Goal: Task Accomplishment & Management: Manage account settings

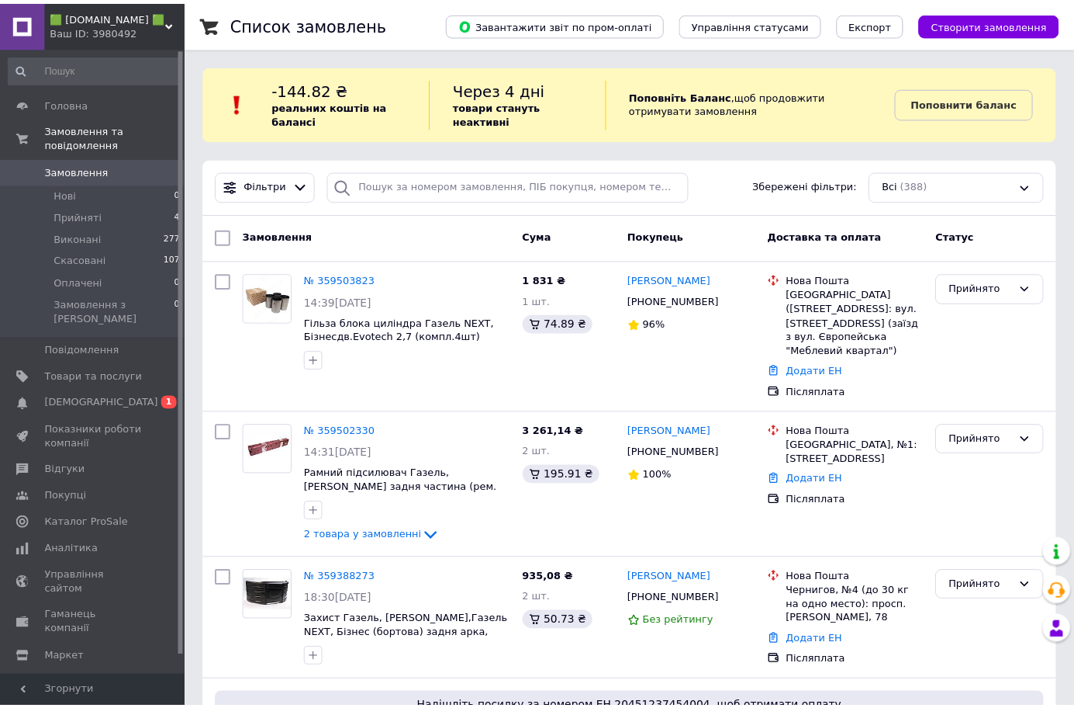
scroll to position [441, 0]
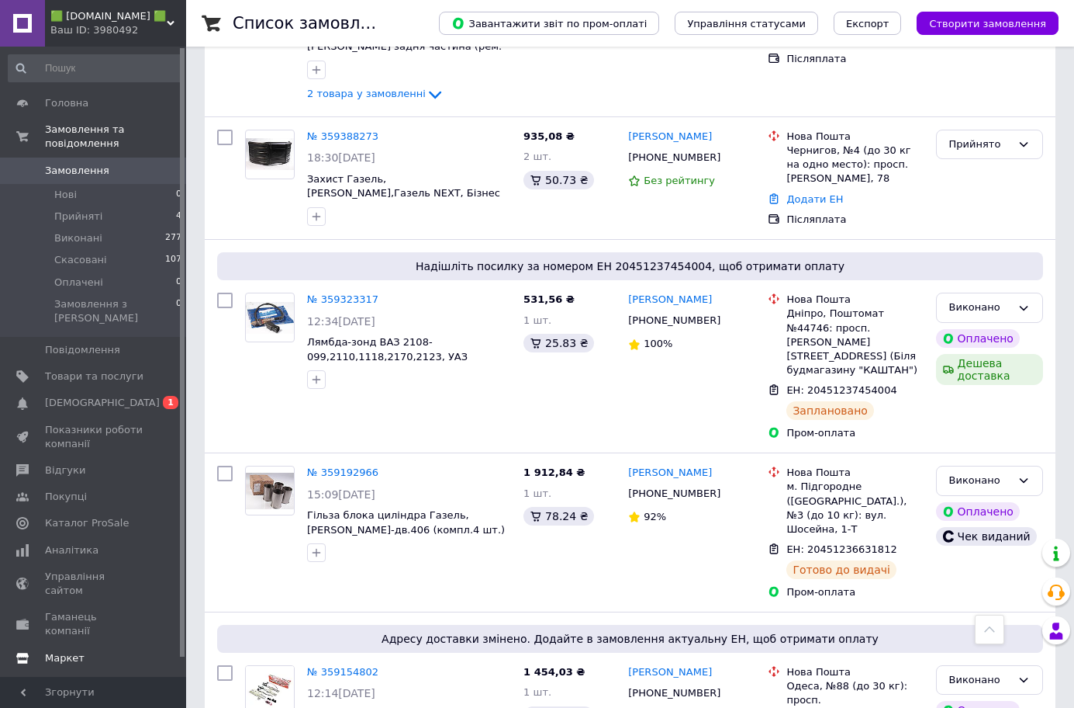
click at [78, 645] on link "Маркет" at bounding box center [95, 658] width 191 height 26
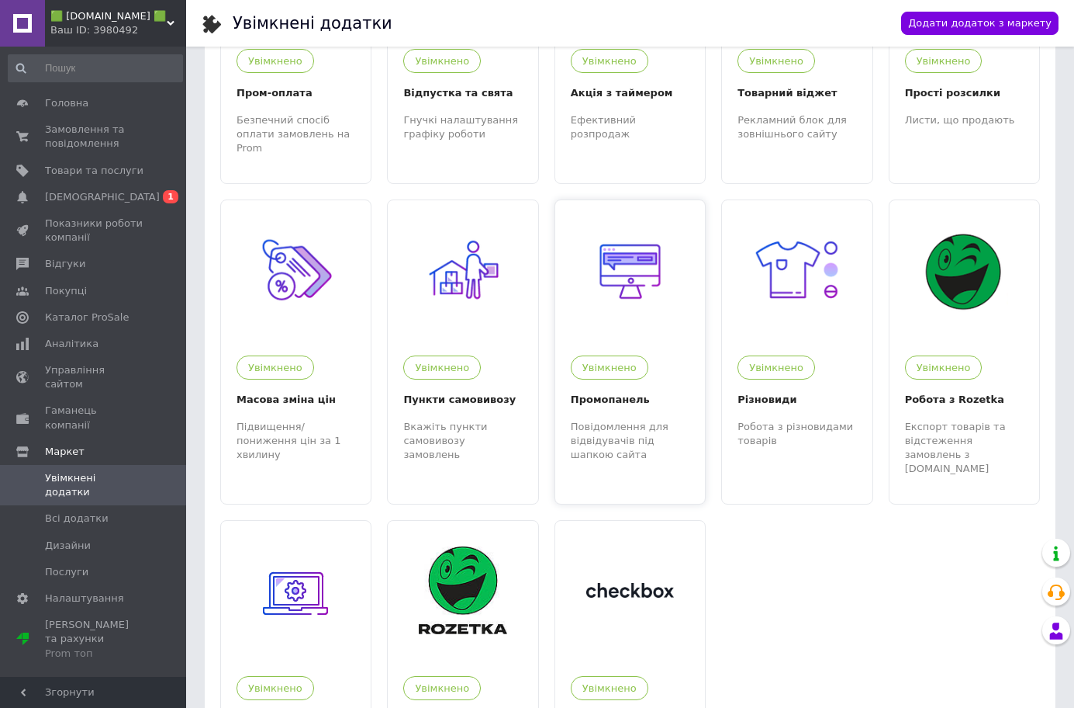
scroll to position [343, 0]
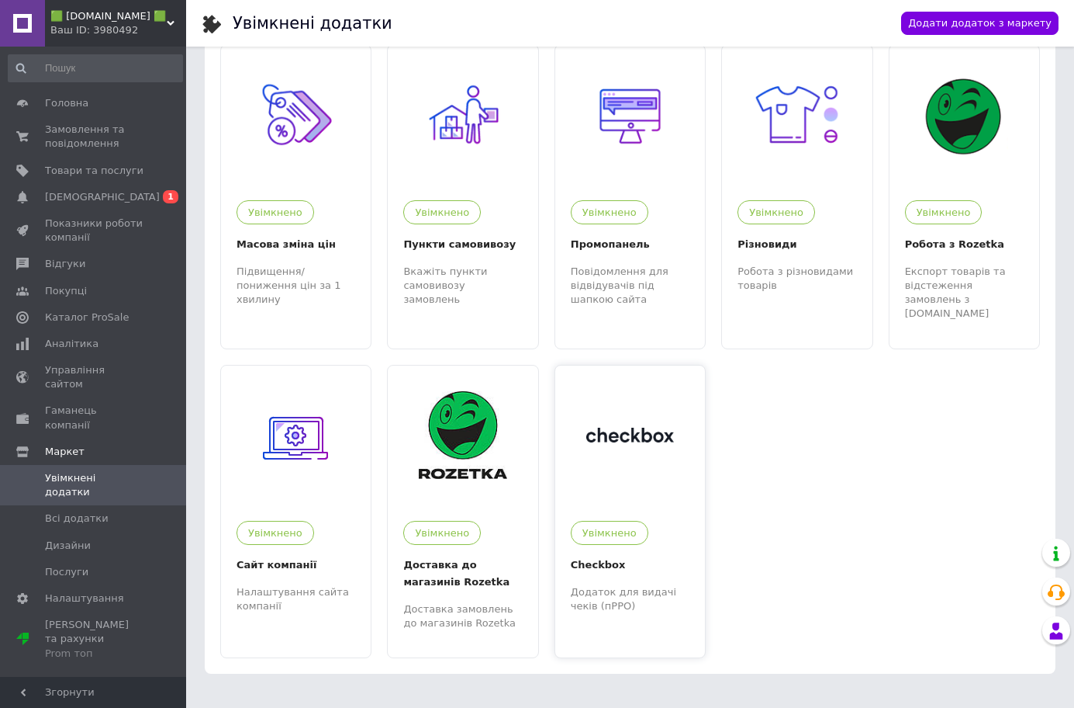
click at [618, 427] on img at bounding box center [630, 434] width 88 height 14
click at [79, 194] on span "[DEMOGRAPHIC_DATA]" at bounding box center [102, 197] width 115 height 14
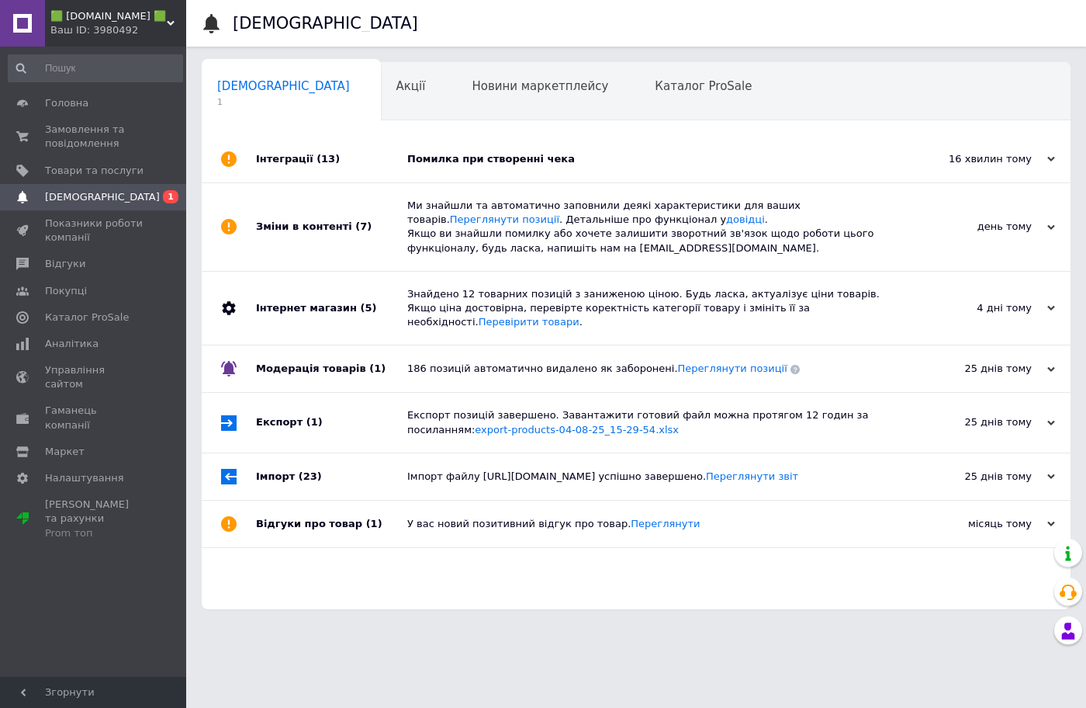
click at [490, 163] on div "Помилка при створенні чека" at bounding box center [653, 159] width 493 height 14
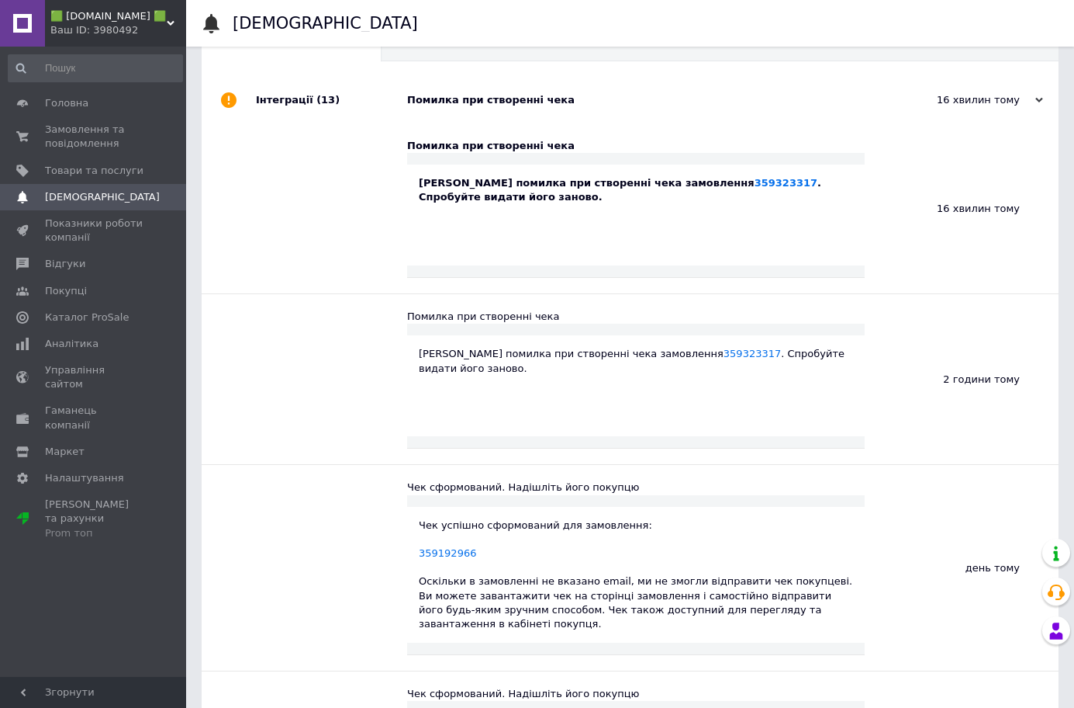
scroll to position [49, 0]
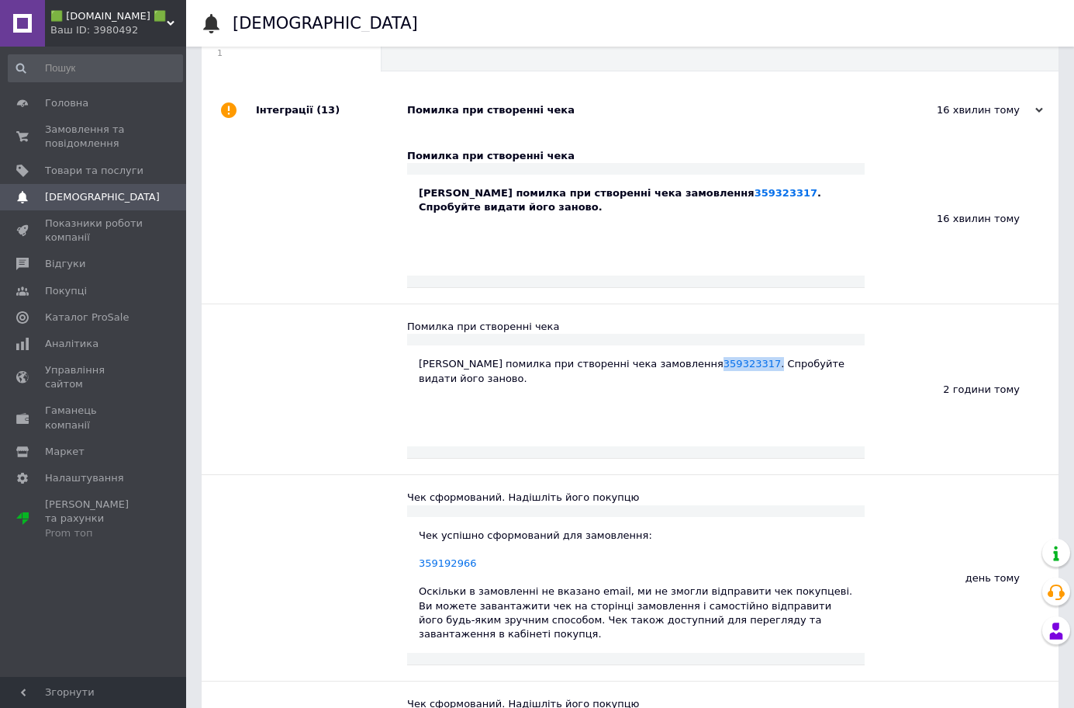
drag, startPoint x: 665, startPoint y: 368, endPoint x: 706, endPoint y: 370, distance: 41.1
copy div "359323317 ."
drag, startPoint x: 680, startPoint y: 195, endPoint x: 735, endPoint y: 195, distance: 55.1
copy link "359323317"
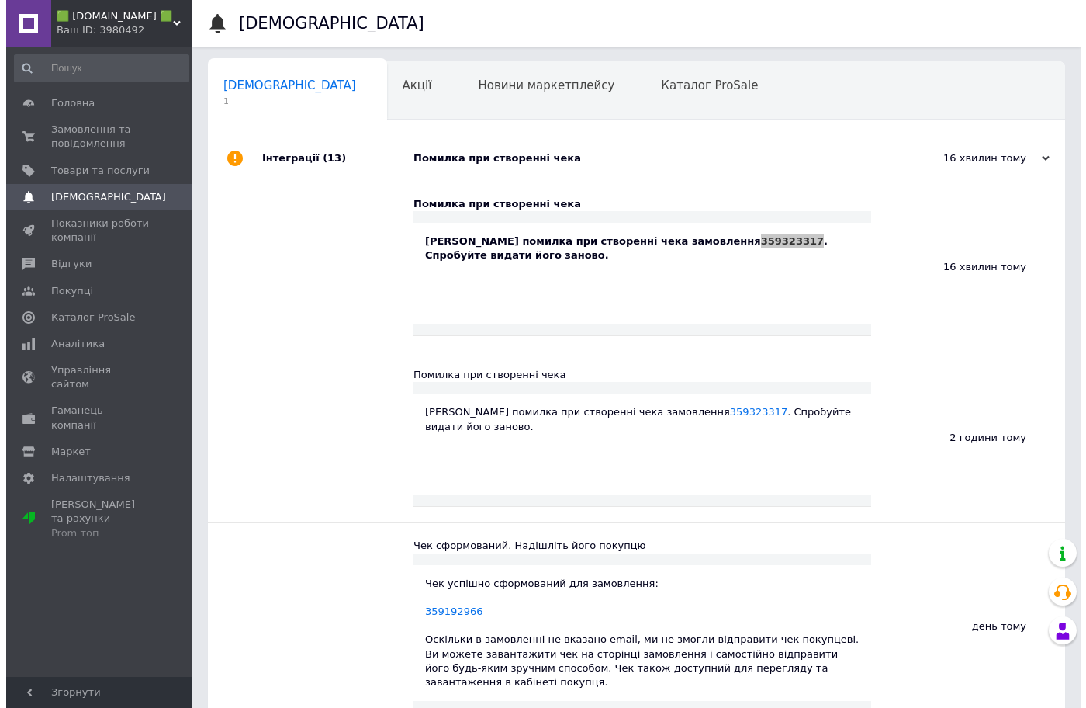
scroll to position [0, 0]
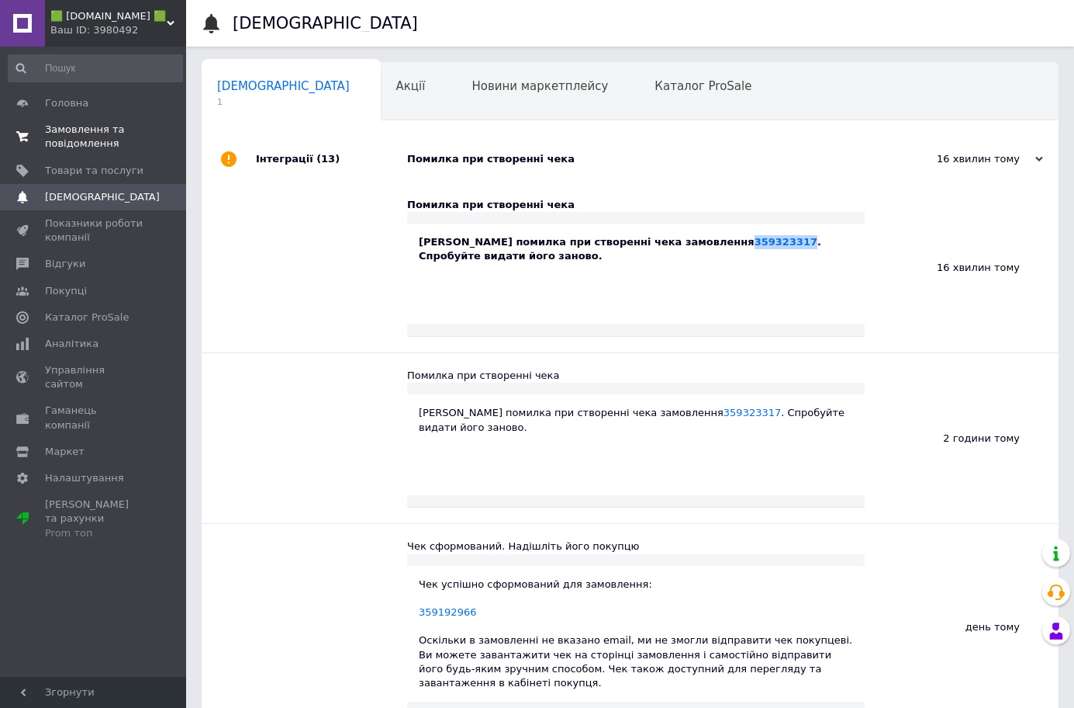
click at [76, 130] on span "Замовлення та повідомлення" at bounding box center [94, 137] width 99 height 28
